Goal: Information Seeking & Learning: Learn about a topic

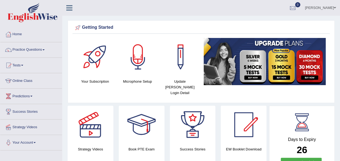
click at [43, 50] on link "Practice Questions" at bounding box center [31, 49] width 62 height 14
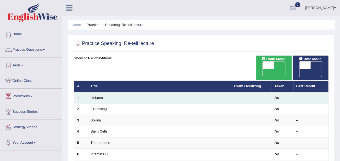
click at [95, 92] on td "Ikebana" at bounding box center [159, 97] width 143 height 11
click at [96, 95] on link "Ikebana" at bounding box center [97, 97] width 12 height 4
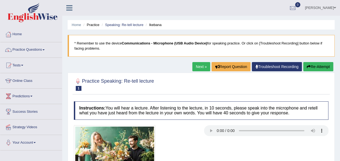
click at [44, 50] on span at bounding box center [43, 49] width 2 height 1
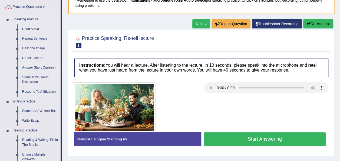
scroll to position [43, 0]
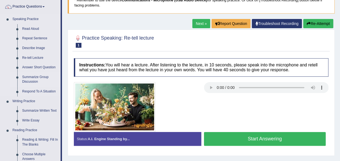
click at [42, 78] on link "Summarize Group Discussion" at bounding box center [40, 79] width 41 height 14
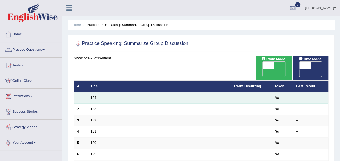
click at [92, 92] on td "134" at bounding box center [159, 97] width 143 height 11
click at [93, 95] on link "134" at bounding box center [94, 97] width 6 height 4
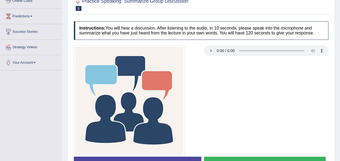
scroll to position [79, 0]
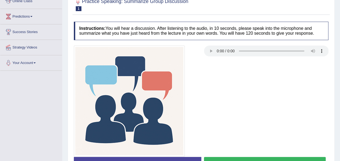
click at [272, 81] on div at bounding box center [201, 100] width 260 height 111
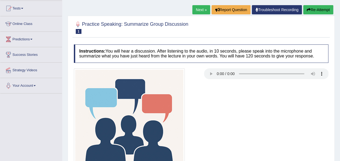
scroll to position [56, 0]
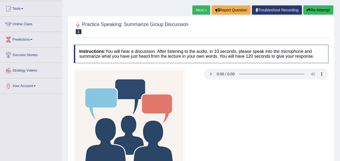
click at [78, 32] on span "1" at bounding box center [79, 31] width 6 height 5
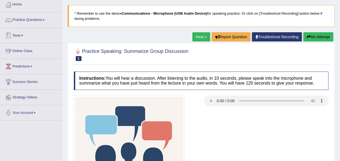
scroll to position [29, 0]
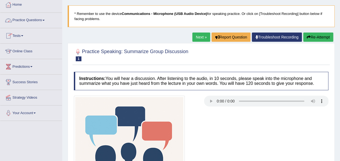
click at [45, 22] on link "Practice Questions" at bounding box center [31, 20] width 62 height 14
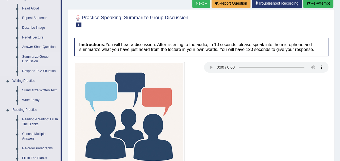
scroll to position [61, 0]
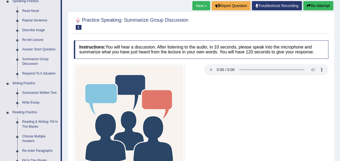
click at [32, 92] on link "Summarize Written Text" at bounding box center [40, 93] width 41 height 10
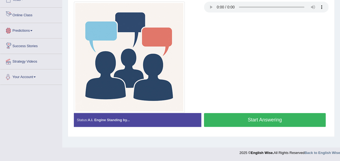
scroll to position [274, 0]
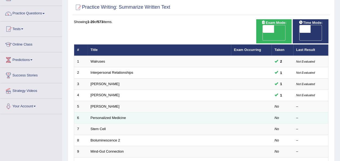
scroll to position [36, 0]
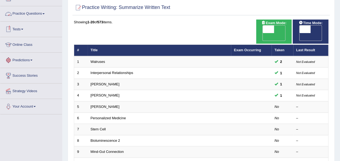
click at [44, 13] on link "Practice Questions" at bounding box center [31, 13] width 62 height 14
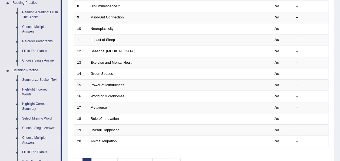
scroll to position [168, 0]
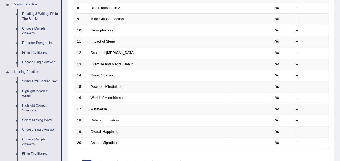
click at [46, 42] on link "Re-order Paragraphs" at bounding box center [40, 43] width 41 height 10
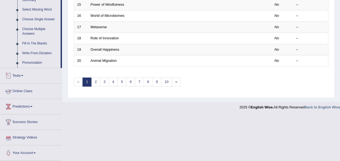
scroll to position [244, 0]
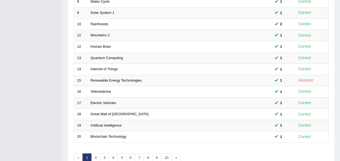
scroll to position [195, 0]
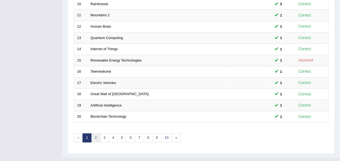
click at [95, 133] on link "2" at bounding box center [95, 137] width 9 height 9
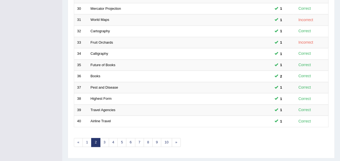
scroll to position [195, 0]
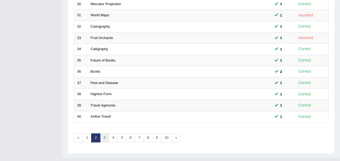
click at [103, 133] on link "3" at bounding box center [104, 137] width 9 height 9
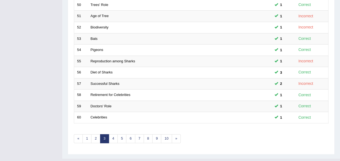
scroll to position [195, 0]
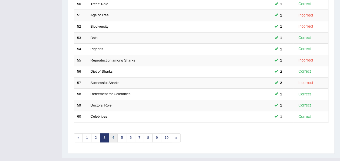
click at [112, 133] on link "4" at bounding box center [113, 137] width 9 height 9
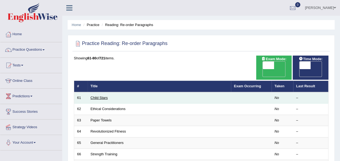
click at [104, 95] on link "Child Stars" at bounding box center [99, 97] width 17 height 4
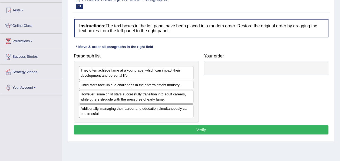
scroll to position [55, 0]
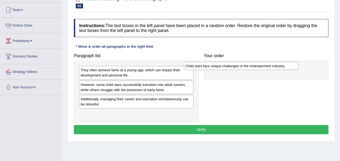
drag, startPoint x: 135, startPoint y: 85, endPoint x: 241, endPoint y: 68, distance: 107.9
click at [241, 68] on div "Child stars face unique challenges in the entertainment industry." at bounding box center [241, 66] width 114 height 8
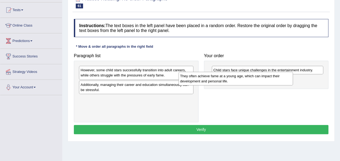
drag, startPoint x: 131, startPoint y: 75, endPoint x: 244, endPoint y: 87, distance: 113.6
click at [244, 85] on div "They often achieve fame at a young age, which can impact their development and …" at bounding box center [235, 79] width 114 height 14
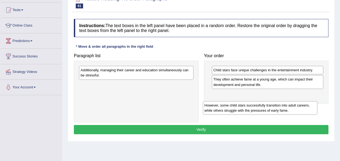
drag, startPoint x: 116, startPoint y: 77, endPoint x: 240, endPoint y: 112, distance: 129.1
click at [240, 112] on div "However, some child stars successfully transition into adult careers, while oth…" at bounding box center [260, 108] width 114 height 14
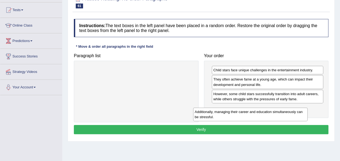
drag, startPoint x: 116, startPoint y: 74, endPoint x: 234, endPoint y: 116, distance: 125.2
click at [234, 116] on div "Additionally, managing their career and education simultaneously can be stressf…" at bounding box center [250, 114] width 114 height 14
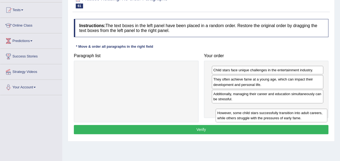
drag, startPoint x: 242, startPoint y: 97, endPoint x: 246, endPoint y: 119, distance: 23.1
click at [246, 119] on div "However, some child stars successfully transition into adult careers, while oth…" at bounding box center [271, 115] width 112 height 14
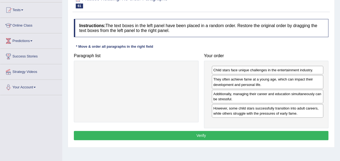
click at [223, 132] on button "Verify" at bounding box center [201, 135] width 254 height 9
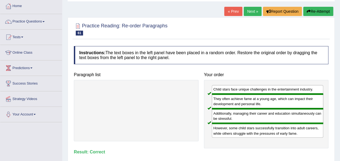
scroll to position [21, 0]
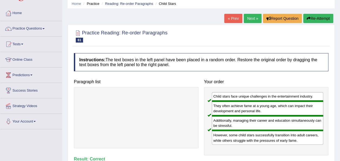
click at [249, 21] on link "Next »" at bounding box center [253, 18] width 18 height 9
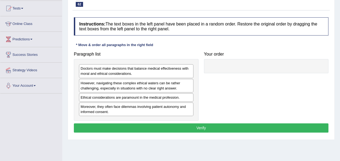
scroll to position [57, 0]
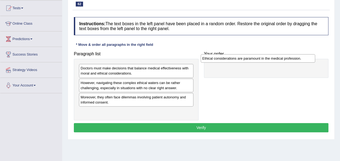
drag, startPoint x: 141, startPoint y: 98, endPoint x: 281, endPoint y: 59, distance: 144.9
click at [281, 59] on div "Ethical considerations are paramount in the medical profession." at bounding box center [258, 58] width 114 height 8
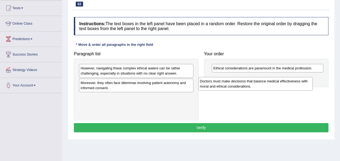
drag, startPoint x: 114, startPoint y: 73, endPoint x: 250, endPoint y: 82, distance: 136.6
click at [250, 82] on div "Doctors must make decisions that balance medical effectiveness with moral and e…" at bounding box center [255, 84] width 114 height 14
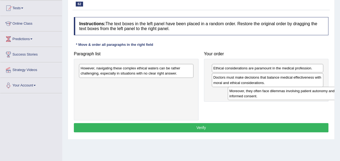
drag, startPoint x: 123, startPoint y: 84, endPoint x: 273, endPoint y: 92, distance: 150.5
click at [273, 92] on div "Moreover, they often face dilemmas involving patient autonomy and informed cons…" at bounding box center [285, 93] width 114 height 14
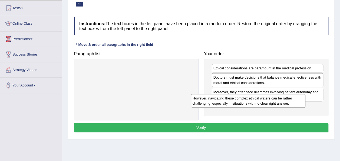
drag, startPoint x: 138, startPoint y: 75, endPoint x: 264, endPoint y: 110, distance: 130.8
click at [264, 107] on div "However, navigating these complex ethical waters can be rather challenging, esp…" at bounding box center [248, 101] width 114 height 14
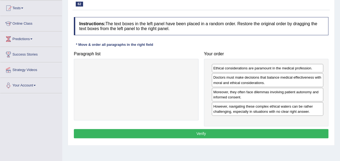
click at [220, 137] on div "Instructions: The text boxes in the left panel have been placed in a random ord…" at bounding box center [200, 78] width 257 height 128
click at [219, 134] on button "Verify" at bounding box center [201, 133] width 254 height 9
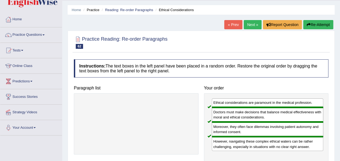
scroll to position [15, 0]
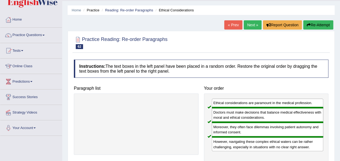
click at [251, 24] on link "Next »" at bounding box center [253, 24] width 18 height 9
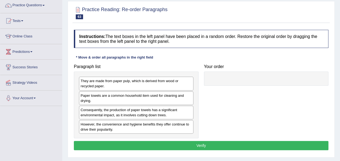
scroll to position [66, 0]
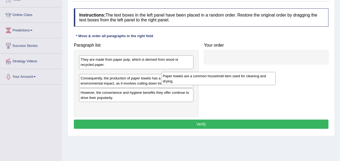
drag, startPoint x: 118, startPoint y: 76, endPoint x: 243, endPoint y: 65, distance: 125.4
click at [243, 72] on div "Paper towels are a common household item used for cleaning and drying." at bounding box center [218, 79] width 114 height 14
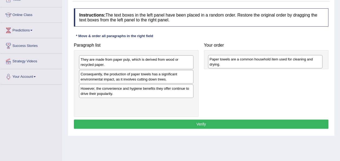
drag, startPoint x: 148, startPoint y: 77, endPoint x: 275, endPoint y: 59, distance: 128.2
click at [275, 59] on div "Paper towels are a common household item used for cleaning and drying." at bounding box center [265, 62] width 114 height 14
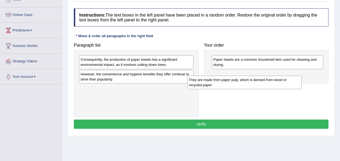
drag, startPoint x: 118, startPoint y: 61, endPoint x: 233, endPoint y: 79, distance: 116.5
click at [233, 79] on div "They are made from paper pulp, which is derived from wood or recycled paper." at bounding box center [244, 82] width 114 height 14
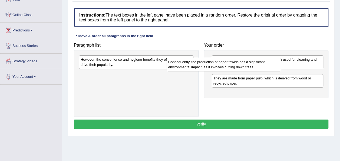
drag, startPoint x: 128, startPoint y: 62, endPoint x: 254, endPoint y: 85, distance: 128.2
click at [254, 71] on div "Consequently, the production of paper towels has a significant environmental im…" at bounding box center [224, 65] width 114 height 14
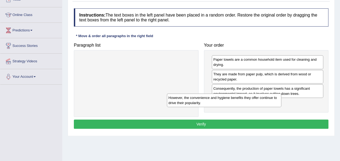
drag, startPoint x: 134, startPoint y: 63, endPoint x: 236, endPoint y: 104, distance: 110.7
click at [236, 104] on div "However, the convenience and hygiene benefits they offer continue to drive thei…" at bounding box center [224, 100] width 114 height 14
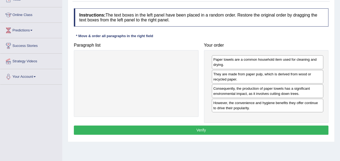
click at [242, 126] on button "Verify" at bounding box center [201, 129] width 254 height 9
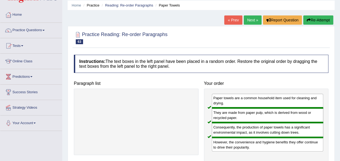
scroll to position [19, 0]
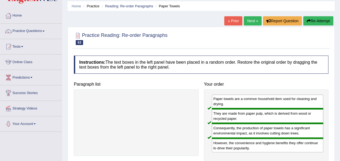
click at [256, 19] on link "Next »" at bounding box center [253, 20] width 18 height 9
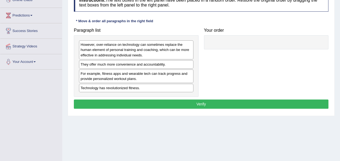
scroll to position [63, 0]
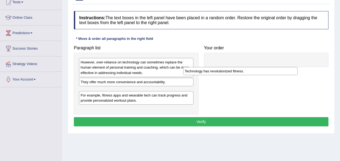
drag, startPoint x: 134, startPoint y: 105, endPoint x: 251, endPoint y: 68, distance: 122.5
click at [251, 68] on div "Technology has revolutionized fitness." at bounding box center [240, 71] width 114 height 8
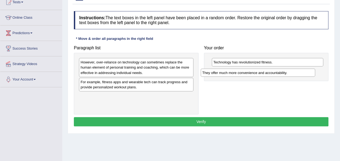
drag, startPoint x: 119, startPoint y: 79, endPoint x: 242, endPoint y: 71, distance: 123.6
click at [242, 71] on div "They offer much more convenience and accountability." at bounding box center [258, 72] width 114 height 8
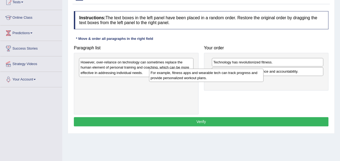
drag, startPoint x: 157, startPoint y: 86, endPoint x: 272, endPoint y: 80, distance: 115.8
click at [263, 80] on div "For example, fitness apps and wearable tech can track progress and provide pers…" at bounding box center [206, 75] width 114 height 14
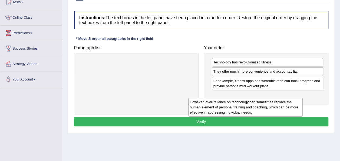
drag, startPoint x: 169, startPoint y: 71, endPoint x: 291, endPoint y: 113, distance: 129.3
click at [291, 113] on div "However, over-reliance on technology can sometimes replace the human element of…" at bounding box center [245, 107] width 114 height 19
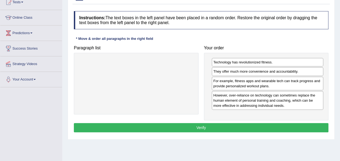
click at [257, 127] on button "Verify" at bounding box center [201, 127] width 254 height 9
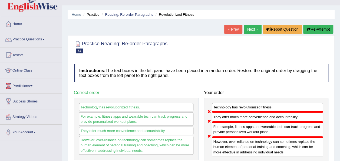
scroll to position [10, 0]
click at [249, 26] on link "Next »" at bounding box center [253, 29] width 18 height 9
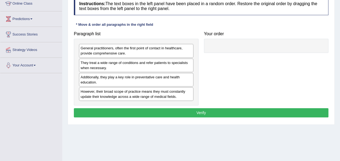
scroll to position [77, 0]
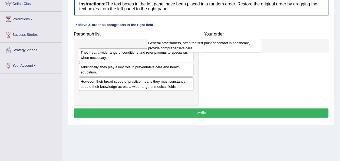
drag, startPoint x: 143, startPoint y: 54, endPoint x: 221, endPoint y: 51, distance: 78.1
click at [221, 51] on div "General practitioners, often the first point of contact in healthcare, provide …" at bounding box center [204, 46] width 114 height 14
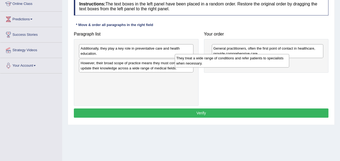
drag, startPoint x: 106, startPoint y: 52, endPoint x: 219, endPoint y: 61, distance: 113.3
click at [219, 61] on div "They treat a wide range of conditions and refer patients to specialists when ne…" at bounding box center [232, 61] width 114 height 14
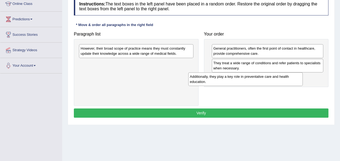
drag, startPoint x: 127, startPoint y: 52, endPoint x: 249, endPoint y: 82, distance: 126.1
click at [249, 82] on div "Additionally, they play a key role in preventative care and health education." at bounding box center [245, 79] width 114 height 14
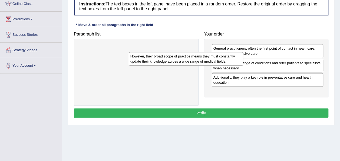
drag, startPoint x: 158, startPoint y: 56, endPoint x: 247, endPoint y: 91, distance: 95.5
click at [243, 65] on div "However, their broad scope of practice means they must constantly update their …" at bounding box center [186, 59] width 114 height 14
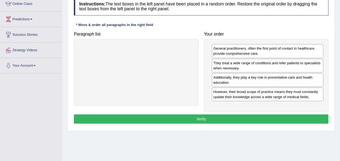
click at [237, 114] on button "Verify" at bounding box center [201, 118] width 254 height 9
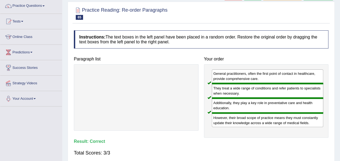
scroll to position [38, 0]
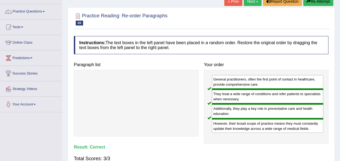
click at [248, 3] on link "Next »" at bounding box center [253, 1] width 18 height 9
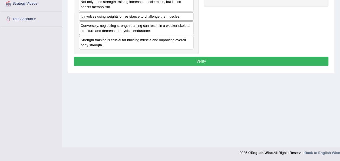
scroll to position [80, 0]
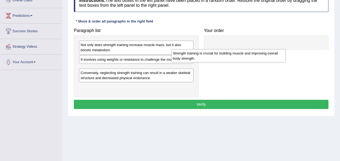
drag, startPoint x: 130, startPoint y: 84, endPoint x: 240, endPoint y: 51, distance: 114.4
click at [240, 51] on div "Strength training is crucial for building muscle and improving overall body str…" at bounding box center [228, 56] width 114 height 14
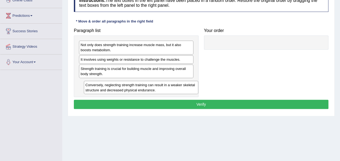
drag, startPoint x: 124, startPoint y: 86, endPoint x: 128, endPoint y: 88, distance: 4.7
click at [128, 88] on div "Conversely, neglecting strength training can result in a weaker skeletal struct…" at bounding box center [141, 88] width 114 height 14
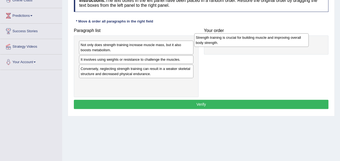
drag, startPoint x: 112, startPoint y: 70, endPoint x: 239, endPoint y: 39, distance: 131.5
click at [239, 39] on div "Strength training is crucial for building muscle and improving overall body str…" at bounding box center [251, 40] width 114 height 14
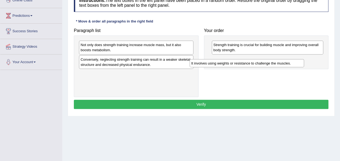
drag, startPoint x: 139, startPoint y: 59, endPoint x: 271, endPoint y: 63, distance: 131.7
click at [271, 63] on div "It involves using weights or resistance to challenge the muscles." at bounding box center [246, 63] width 114 height 8
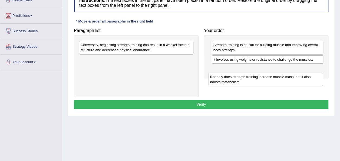
drag, startPoint x: 140, startPoint y: 49, endPoint x: 275, endPoint y: 74, distance: 137.2
click at [275, 74] on div "Not only does strength training increase muscle mass, but it also boosts metabo…" at bounding box center [265, 79] width 114 height 14
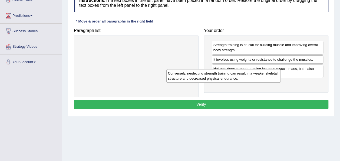
drag, startPoint x: 164, startPoint y: 48, endPoint x: 267, endPoint y: 79, distance: 107.8
click at [267, 79] on div "Conversely, neglecting strength training can result in a weaker skeletal struct…" at bounding box center [223, 76] width 114 height 14
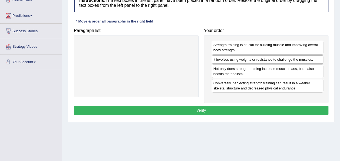
click at [248, 105] on button "Verify" at bounding box center [201, 109] width 254 height 9
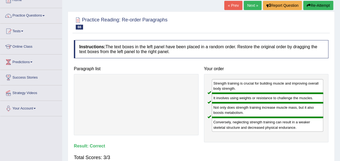
scroll to position [34, 0]
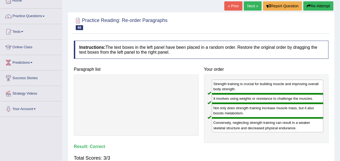
click at [249, 6] on link "Next »" at bounding box center [253, 5] width 18 height 9
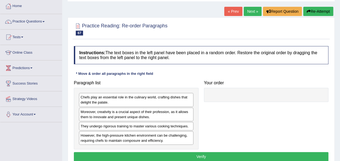
scroll to position [66, 0]
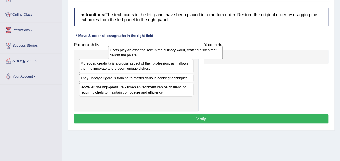
drag, startPoint x: 120, startPoint y: 63, endPoint x: 216, endPoint y: 66, distance: 96.0
click at [216, 59] on div "Chefs play an essential role in the culinary world, crafting dishes that deligh…" at bounding box center [165, 53] width 114 height 14
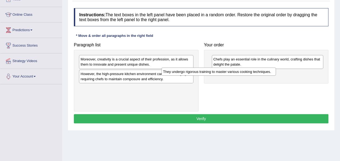
drag, startPoint x: 129, startPoint y: 72, endPoint x: 228, endPoint y: 74, distance: 98.7
click at [228, 74] on div "They undergo rigorous training to master various cooking techniques." at bounding box center [218, 71] width 114 height 8
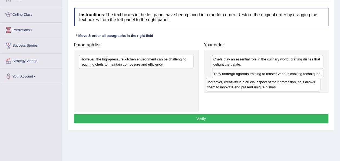
drag, startPoint x: 120, startPoint y: 59, endPoint x: 249, endPoint y: 82, distance: 131.0
click at [249, 82] on div "Moreover, creativity is a crucial aspect of their profession, as it allows them…" at bounding box center [263, 85] width 114 height 14
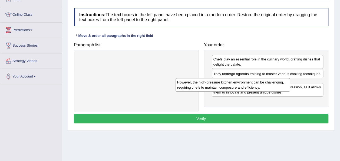
drag, startPoint x: 145, startPoint y: 65, endPoint x: 249, endPoint y: 93, distance: 107.3
click at [249, 91] on div "However, the high-pressure kitchen environment can be challenging, requiring ch…" at bounding box center [232, 85] width 114 height 14
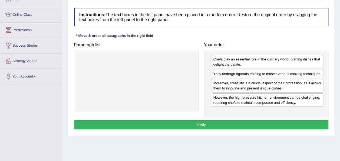
click at [215, 123] on button "Verify" at bounding box center [201, 124] width 254 height 9
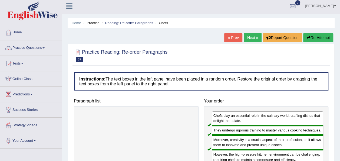
scroll to position [0, 0]
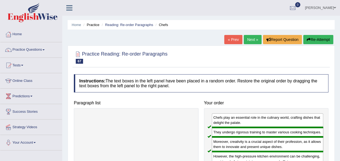
click at [248, 43] on link "Next »" at bounding box center [253, 39] width 18 height 9
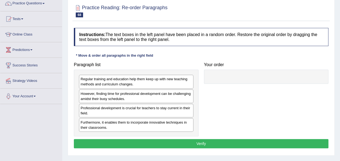
scroll to position [47, 0]
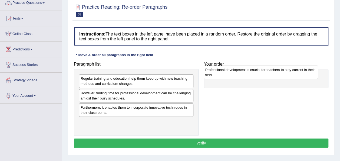
drag, startPoint x: 144, startPoint y: 113, endPoint x: 268, endPoint y: 76, distance: 129.9
click at [268, 76] on div "Professional development is crucial for teachers to stay current in their field." at bounding box center [261, 72] width 114 height 14
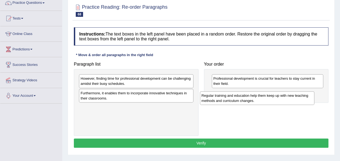
drag, startPoint x: 142, startPoint y: 79, endPoint x: 265, endPoint y: 94, distance: 123.7
click at [265, 94] on div "Regular training and education help them keep up with new teaching methods and …" at bounding box center [257, 98] width 114 height 14
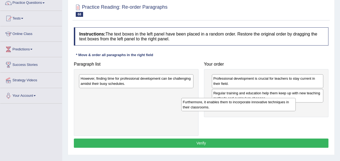
drag, startPoint x: 142, startPoint y: 95, endPoint x: 244, endPoint y: 104, distance: 102.9
click at [244, 104] on div "Furthermore, it enables them to incorporate innovative techniques in their clas…" at bounding box center [238, 105] width 114 height 14
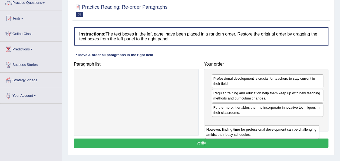
drag, startPoint x: 144, startPoint y: 80, endPoint x: 274, endPoint y: 122, distance: 136.0
click at [274, 125] on div "However, finding time for professional development can be challenging amidst th…" at bounding box center [262, 132] width 114 height 14
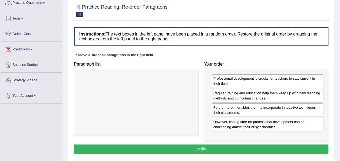
click at [245, 149] on button "Verify" at bounding box center [201, 148] width 254 height 9
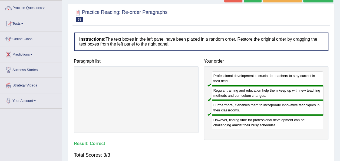
scroll to position [0, 0]
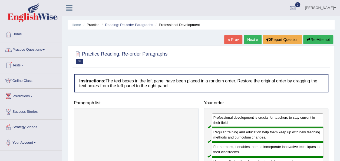
click at [45, 49] on span at bounding box center [43, 49] width 2 height 1
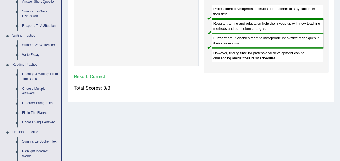
scroll to position [116, 0]
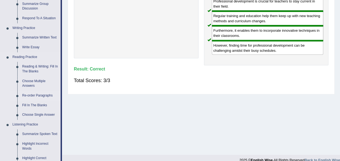
click at [48, 95] on link "Re-order Paragraphs" at bounding box center [40, 96] width 41 height 10
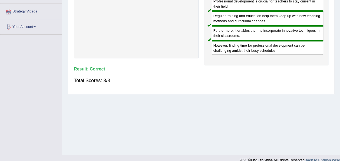
scroll to position [123, 0]
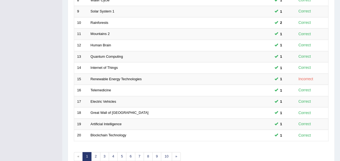
scroll to position [195, 0]
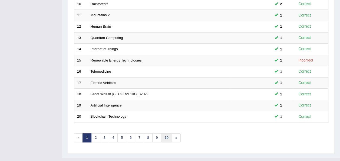
click at [165, 133] on link "10" at bounding box center [166, 137] width 11 height 9
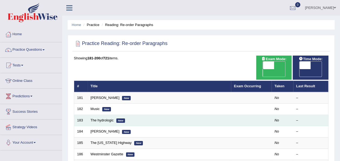
click at [118, 118] on em "New" at bounding box center [120, 120] width 9 height 4
click at [101, 118] on link "The hydrologic" at bounding box center [102, 120] width 23 height 4
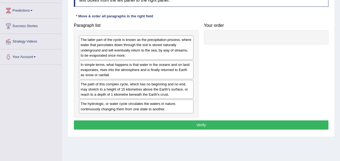
scroll to position [85, 0]
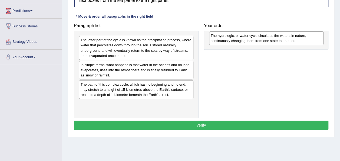
drag, startPoint x: 114, startPoint y: 108, endPoint x: 245, endPoint y: 41, distance: 147.0
click at [245, 41] on div "The hydrologic, or water cycle circulates the waters in nature, continuously ch…" at bounding box center [266, 38] width 114 height 14
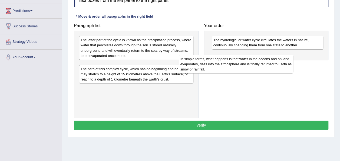
drag, startPoint x: 121, startPoint y: 76, endPoint x: 228, endPoint y: 69, distance: 107.0
click at [228, 69] on div "In simple terms, what happens is that water in the oceans and on land evaporate…" at bounding box center [236, 64] width 114 height 19
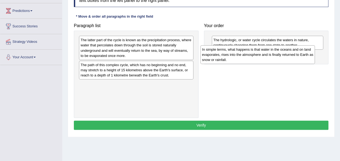
drag, startPoint x: 158, startPoint y: 68, endPoint x: 284, endPoint y: 54, distance: 126.2
click at [284, 54] on div "In simple terms, what happens is that water in the oceans and on land evaporate…" at bounding box center [257, 54] width 114 height 19
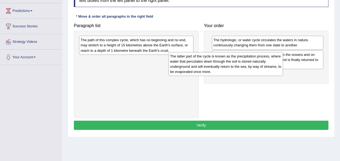
drag, startPoint x: 117, startPoint y: 49, endPoint x: 223, endPoint y: 74, distance: 109.4
click at [223, 74] on div "The latter part of the cycle is known as the precipitation process, where water…" at bounding box center [225, 64] width 114 height 24
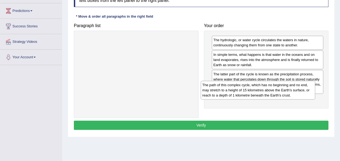
drag, startPoint x: 125, startPoint y: 49, endPoint x: 255, endPoint y: 103, distance: 141.0
click at [255, 99] on div "The path of this complex cycle, which has no beginning and no end, may stretch …" at bounding box center [258, 90] width 114 height 19
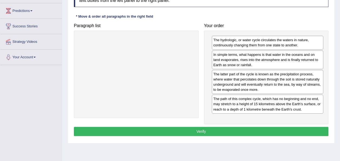
click at [241, 131] on button "Verify" at bounding box center [201, 131] width 254 height 9
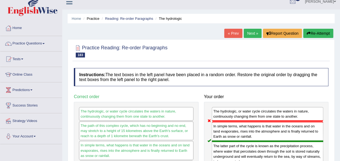
scroll to position [3, 0]
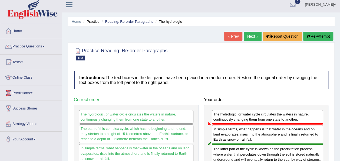
click at [248, 38] on link "Next »" at bounding box center [253, 36] width 18 height 9
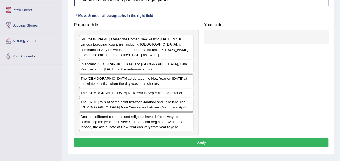
scroll to position [86, 0]
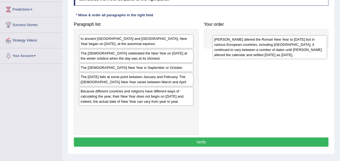
drag, startPoint x: 125, startPoint y: 47, endPoint x: 260, endPoint y: 47, distance: 135.2
click at [260, 47] on div "[PERSON_NAME] altered the Roman New Year to [DATE] but in various European coun…" at bounding box center [269, 47] width 114 height 24
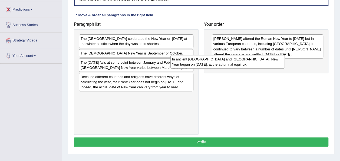
drag, startPoint x: 125, startPoint y: 43, endPoint x: 235, endPoint y: 70, distance: 113.3
click at [235, 68] on div "In ancient [GEOGRAPHIC_DATA] and [GEOGRAPHIC_DATA], New Year began on [DATE], a…" at bounding box center [227, 62] width 114 height 14
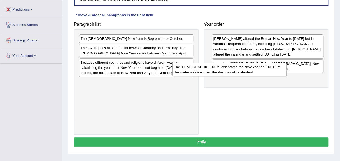
drag, startPoint x: 128, startPoint y: 43, endPoint x: 244, endPoint y: 77, distance: 121.8
click at [244, 76] on div "The [DEMOGRAPHIC_DATA] celebrated the New Year on [DATE] at the winter solstice…" at bounding box center [229, 70] width 114 height 14
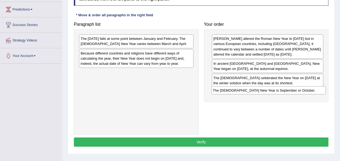
drag, startPoint x: 129, startPoint y: 38, endPoint x: 263, endPoint y: 90, distance: 143.1
click at [263, 90] on div "The [DEMOGRAPHIC_DATA] New Year is September or October." at bounding box center [268, 90] width 114 height 8
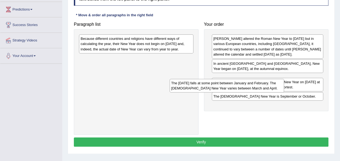
drag, startPoint x: 151, startPoint y: 38, endPoint x: 258, endPoint y: 103, distance: 125.1
click at [258, 92] on div "The [DATE] falls at some point between January and February. The [DEMOGRAPHIC_D…" at bounding box center [226, 86] width 114 height 14
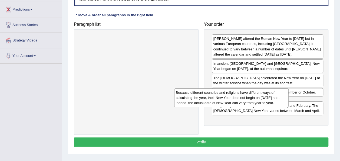
drag, startPoint x: 149, startPoint y: 49, endPoint x: 260, endPoint y: 118, distance: 130.5
click at [260, 107] on div "Because different countries and religions have different ways of calculating th…" at bounding box center [231, 97] width 114 height 19
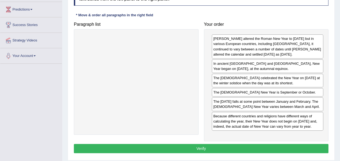
click at [234, 147] on button "Verify" at bounding box center [201, 148] width 254 height 9
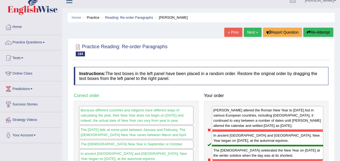
scroll to position [0, 0]
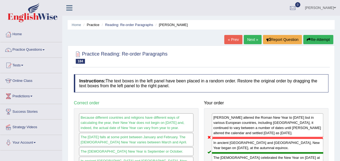
click at [251, 42] on link "Next »" at bounding box center [253, 39] width 18 height 9
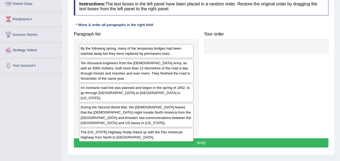
scroll to position [88, 0]
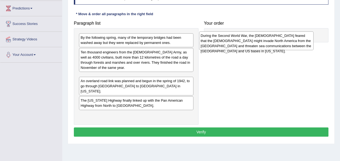
drag, startPoint x: 121, startPoint y: 101, endPoint x: 254, endPoint y: 39, distance: 145.9
click at [254, 39] on div "During the Second World War, the Americans feared that the Japanese might invad…" at bounding box center [256, 40] width 114 height 19
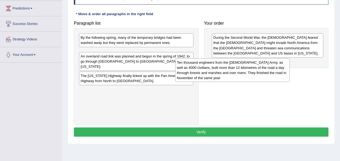
drag, startPoint x: 122, startPoint y: 64, endPoint x: 232, endPoint y: 73, distance: 110.4
click at [232, 73] on div "Ten thousand engineers from the US Army, as well as 4000 civilians, built more …" at bounding box center [232, 70] width 114 height 24
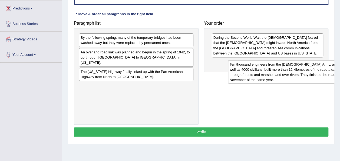
drag, startPoint x: 134, startPoint y: 62, endPoint x: 292, endPoint y: 75, distance: 158.2
click at [292, 75] on div "Ten thousand engineers from the US Army, as well as 4000 civilians, built more …" at bounding box center [285, 72] width 114 height 24
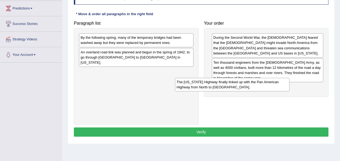
drag, startPoint x: 119, startPoint y: 71, endPoint x: 239, endPoint y: 92, distance: 122.2
click at [239, 91] on div "The Alaska Highway finally linked up with the Pan American Highway from North t…" at bounding box center [232, 85] width 114 height 14
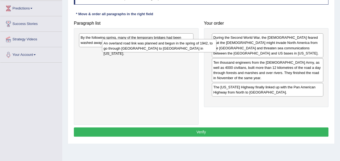
drag, startPoint x: 125, startPoint y: 56, endPoint x: 278, endPoint y: 66, distance: 153.9
click at [216, 52] on div "An overland road link was planned and begun in the spring of 1942, to go throug…" at bounding box center [159, 46] width 114 height 14
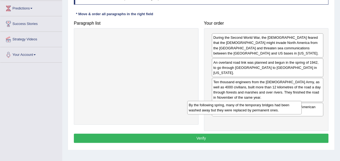
drag, startPoint x: 118, startPoint y: 43, endPoint x: 227, endPoint y: 110, distance: 128.2
click at [227, 110] on div "By the following spring, many of the temporary bridges had been washed away but…" at bounding box center [244, 108] width 114 height 14
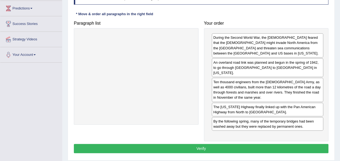
click at [210, 136] on div "Instructions: The text boxes in the left panel have been placed in a random ord…" at bounding box center [200, 70] width 257 height 173
click at [211, 144] on button "Verify" at bounding box center [201, 148] width 254 height 9
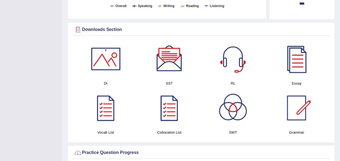
scroll to position [251, 0]
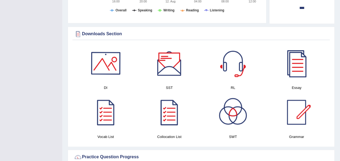
click at [108, 58] on div at bounding box center [106, 63] width 38 height 38
click at [163, 62] on div at bounding box center [169, 63] width 38 height 38
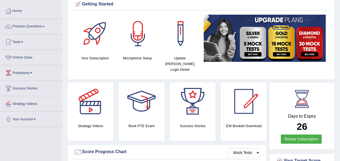
scroll to position [0, 0]
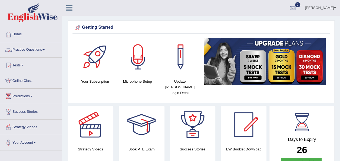
click at [49, 49] on link "Practice Questions" at bounding box center [31, 49] width 62 height 14
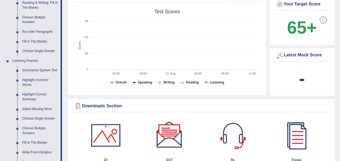
scroll to position [181, 0]
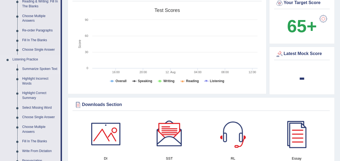
click at [39, 69] on link "Summarize Spoken Text" at bounding box center [40, 69] width 41 height 10
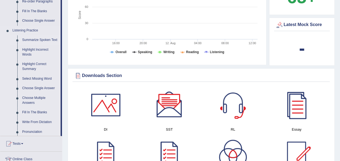
scroll to position [309, 0]
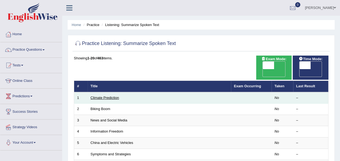
click at [109, 95] on link "Climate Prediction" at bounding box center [105, 97] width 29 height 4
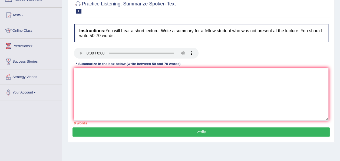
scroll to position [51, 0]
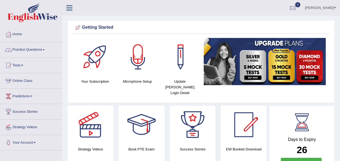
click at [45, 48] on link "Practice Questions" at bounding box center [31, 49] width 62 height 14
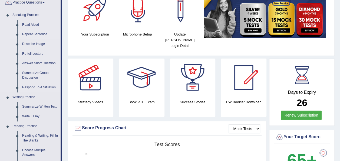
scroll to position [48, 0]
